Goal: Browse casually

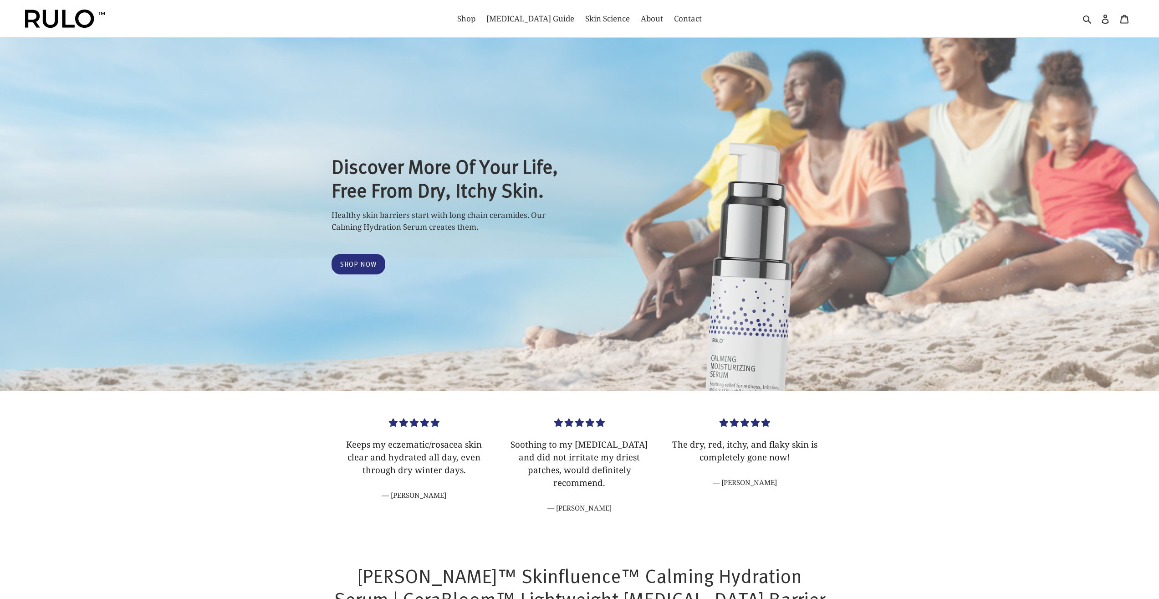
select select "most-helpful"
click at [97, 14] on img at bounding box center [65, 19] width 80 height 18
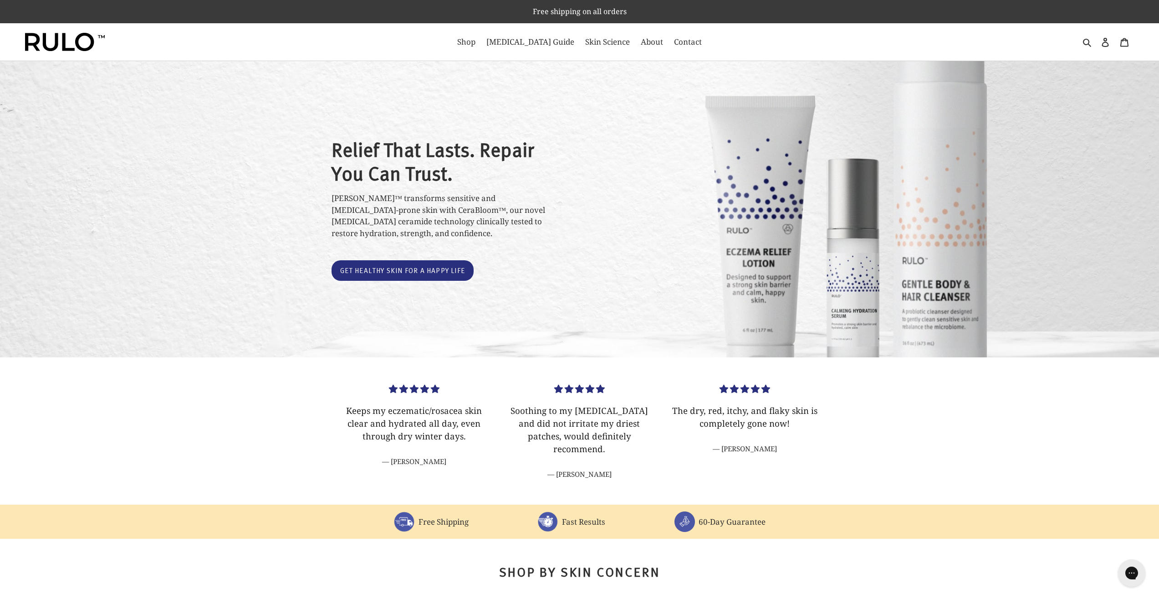
click at [31, 42] on img at bounding box center [65, 42] width 80 height 18
drag, startPoint x: 31, startPoint y: 42, endPoint x: 34, endPoint y: 38, distance: 5.2
click at [93, 46] on img at bounding box center [65, 42] width 80 height 18
